Goal: Check status

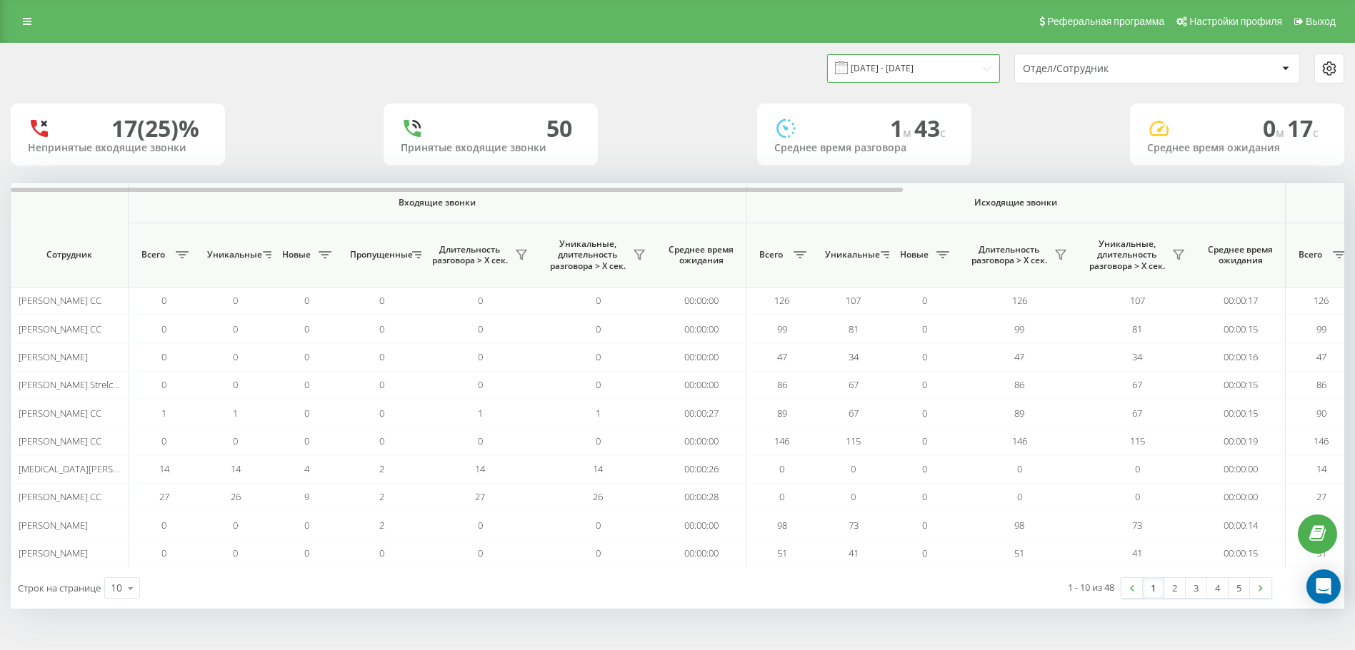
click at [948, 70] on input "[DATE] - [DATE]" at bounding box center [913, 68] width 173 height 28
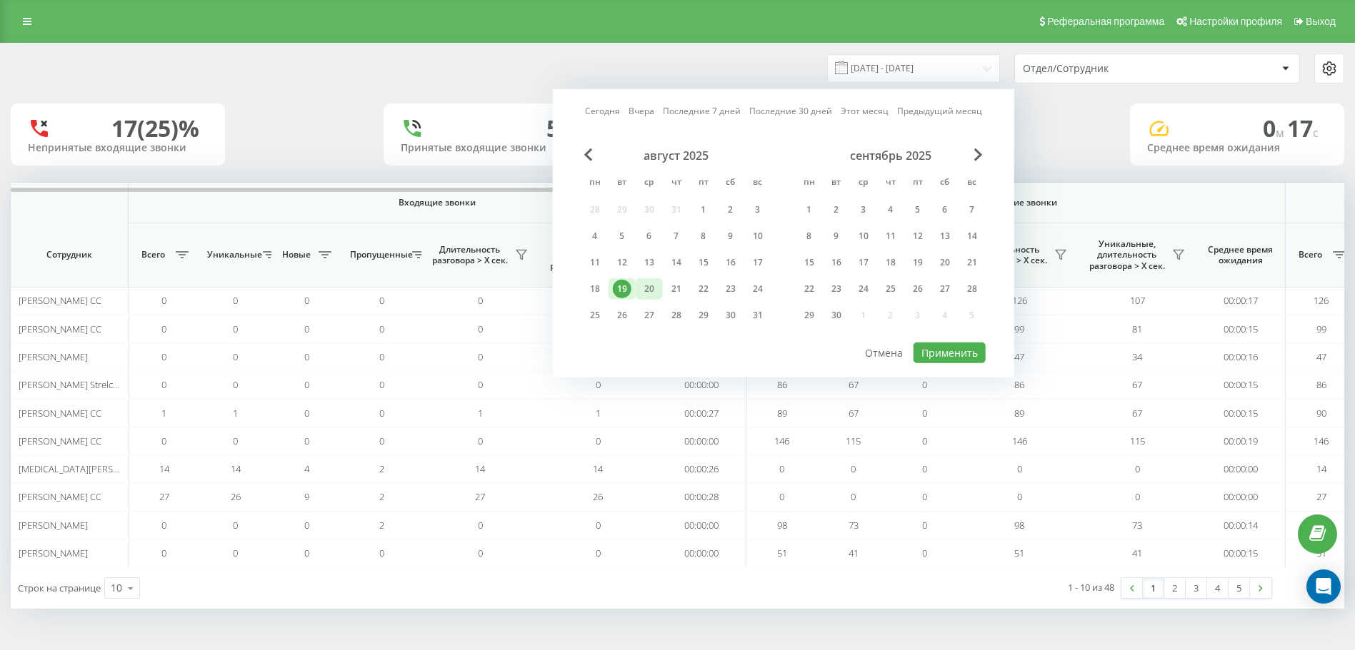
click at [655, 286] on div "20" at bounding box center [649, 289] width 19 height 19
click at [948, 337] on div "август 2025 пн вт ср чт пт сб вс 28 29 30 31 1 2 3 4 5 6 7 8 9 10 11 12 13 14 1…" at bounding box center [783, 245] width 404 height 193
click at [950, 351] on button "Применить" at bounding box center [949, 353] width 72 height 21
type input "[DATE] - [DATE]"
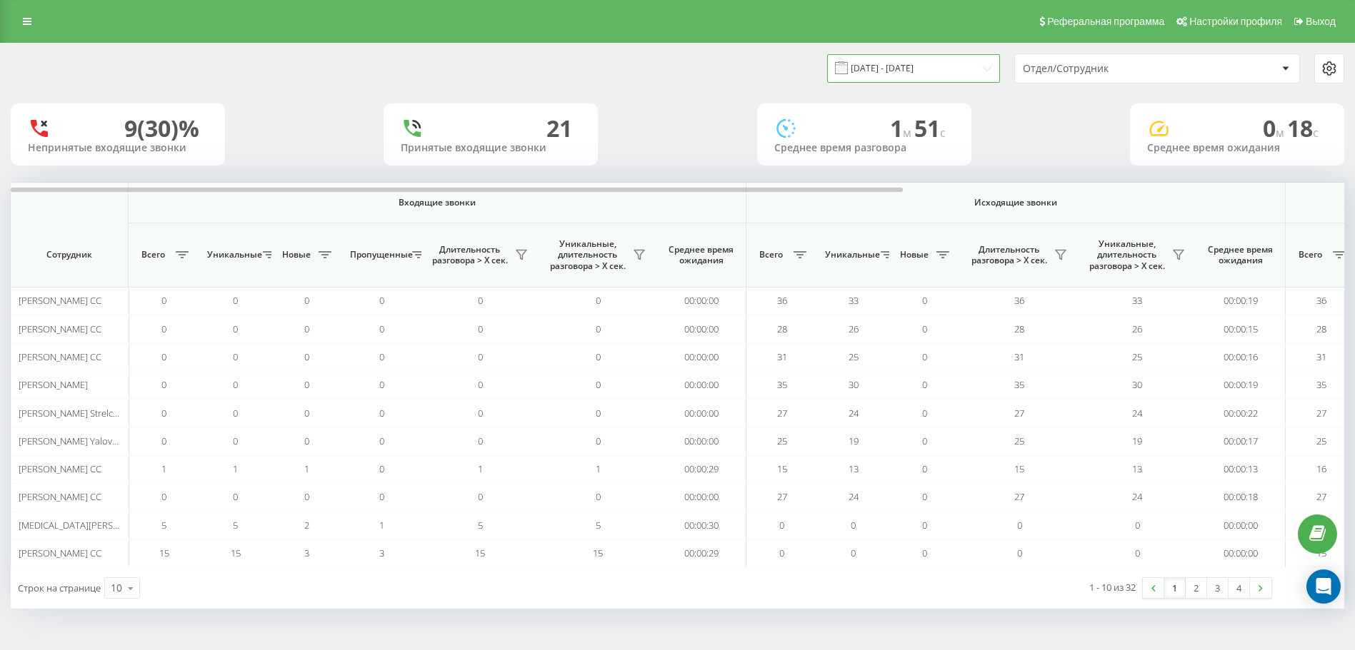
click at [922, 66] on input "[DATE] - [DATE]" at bounding box center [913, 68] width 173 height 28
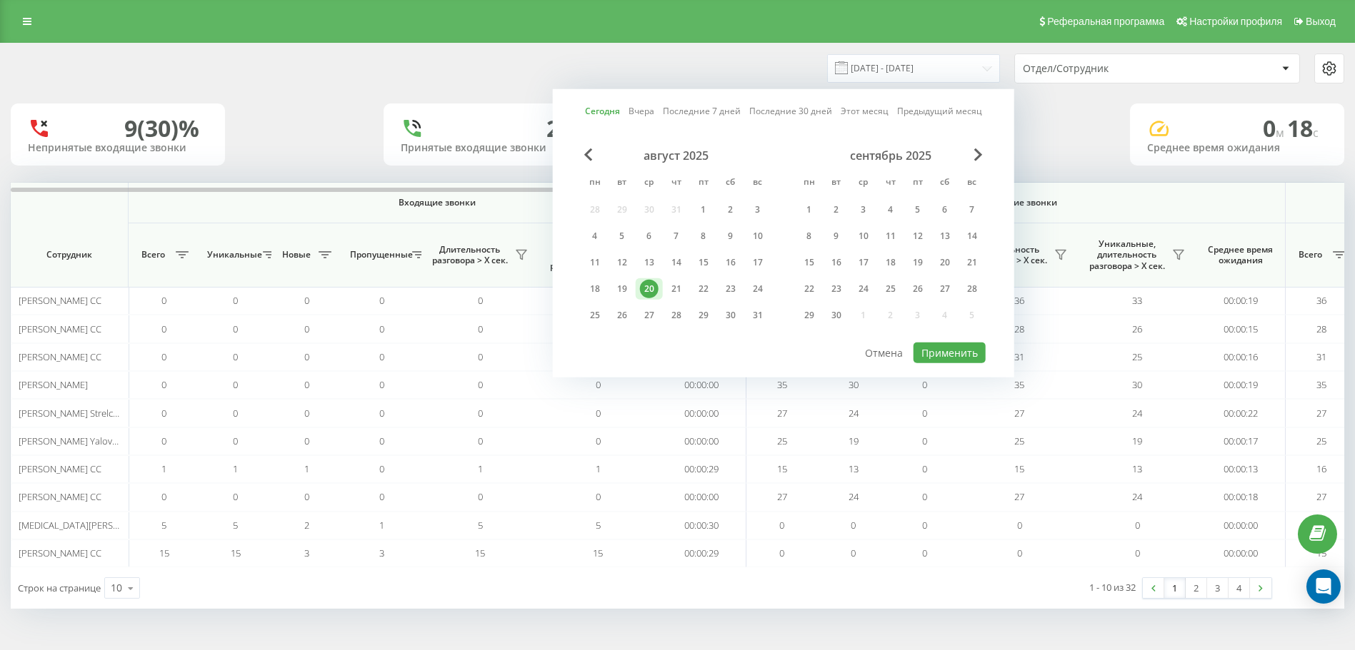
click at [653, 286] on div "20" at bounding box center [649, 289] width 19 height 19
click at [948, 348] on button "Применить" at bounding box center [949, 353] width 72 height 21
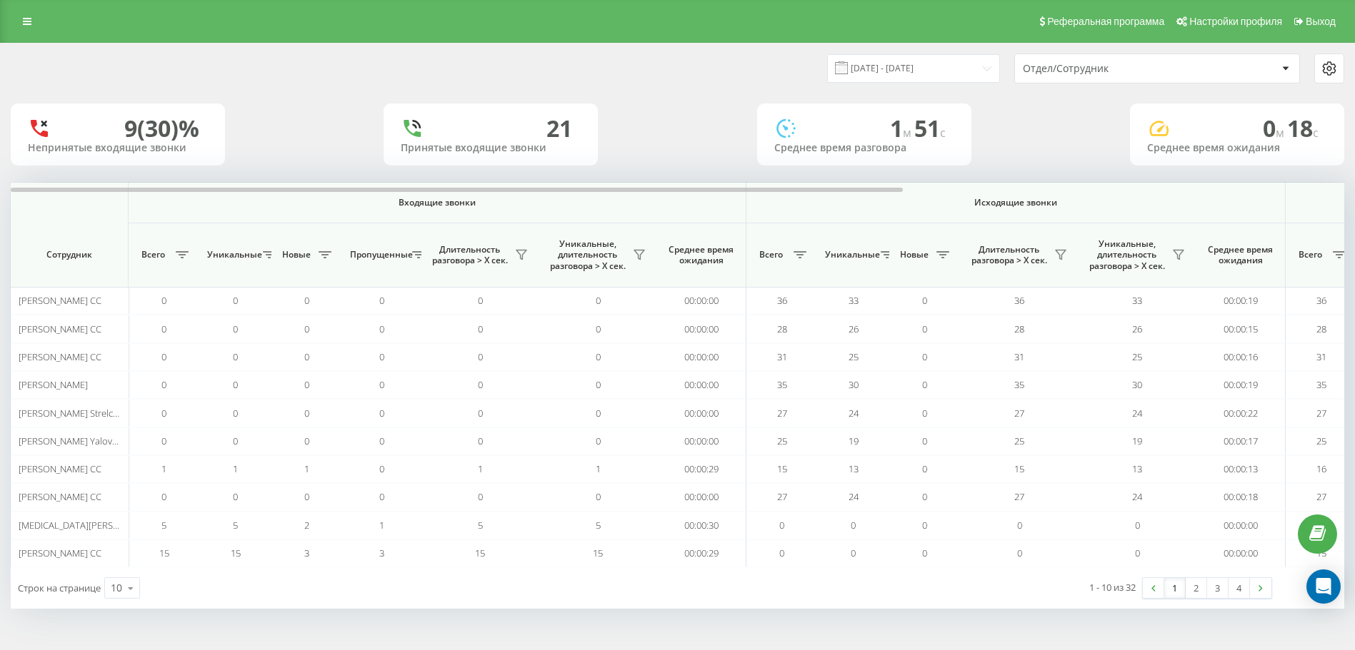
click at [1088, 74] on div "Отдел/Сотрудник" at bounding box center [1108, 69] width 171 height 12
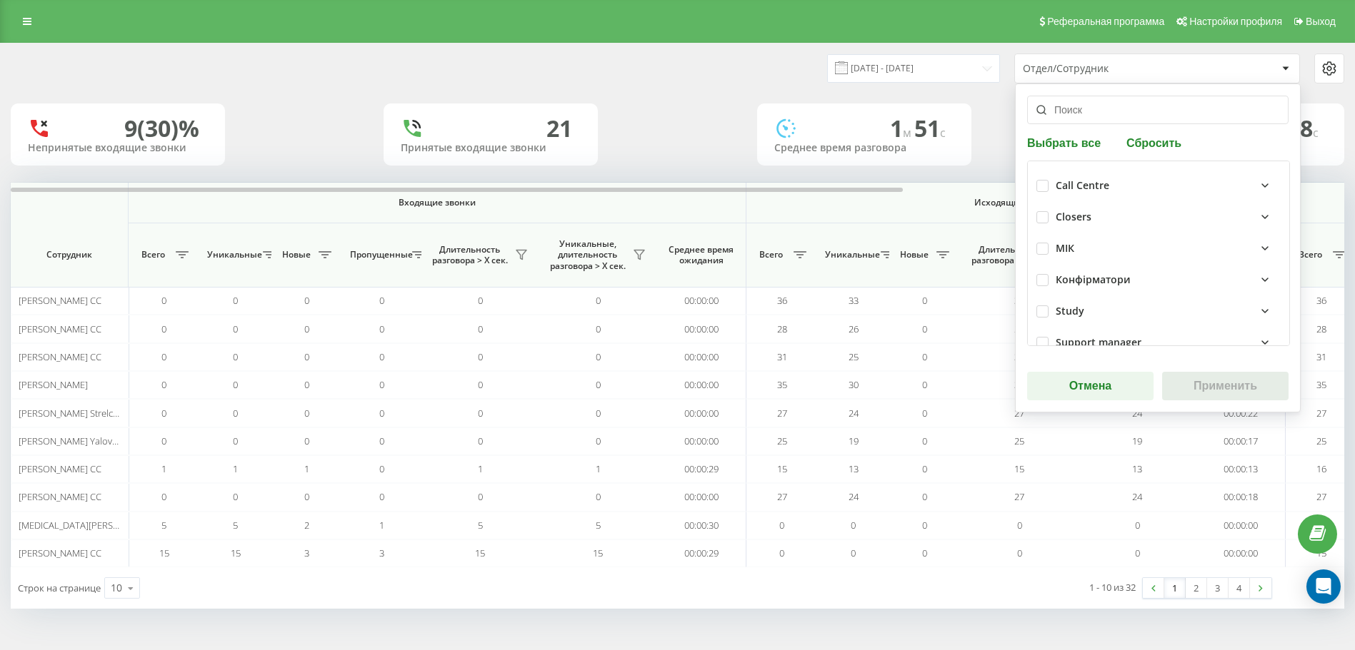
click at [1047, 214] on div "Closers" at bounding box center [1158, 216] width 244 height 31
click at [1036, 211] on label at bounding box center [1042, 211] width 12 height 0
checkbox input "true"
drag, startPoint x: 1205, startPoint y: 371, endPoint x: 1210, endPoint y: 378, distance: 8.9
click at [1208, 376] on div "Выбрать все Сбросить Call Centre Closers МІК Конфірматори Study Support manager…" at bounding box center [1158, 248] width 286 height 329
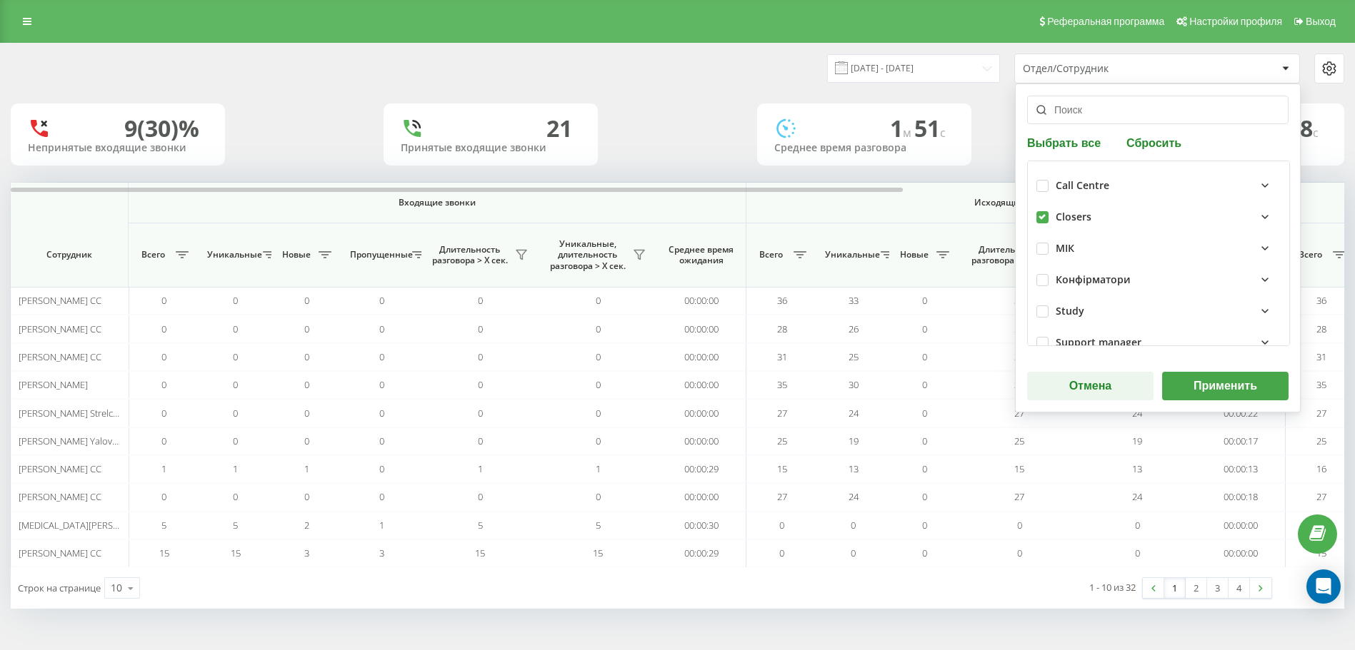
click at [1210, 378] on button "Применить" at bounding box center [1225, 386] width 126 height 29
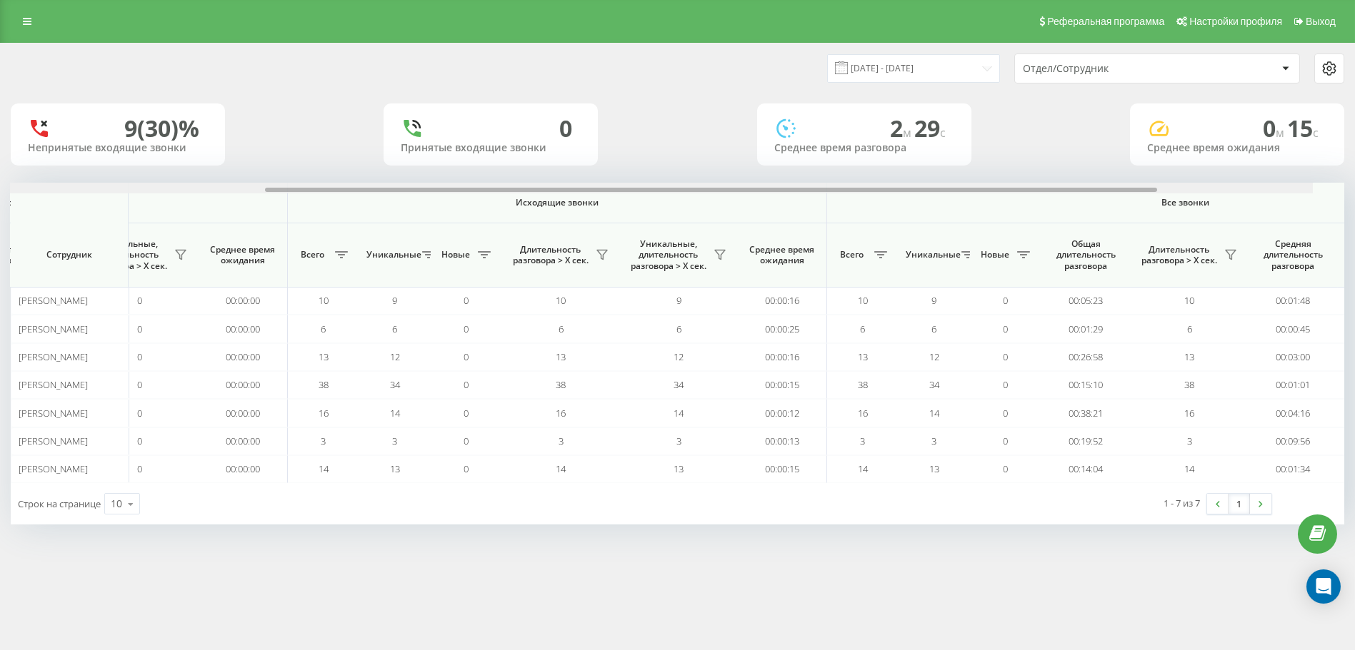
scroll to position [0, 461]
drag, startPoint x: 692, startPoint y: 189, endPoint x: 1001, endPoint y: 187, distance: 309.2
click at [1001, 188] on div at bounding box center [766, 190] width 892 height 4
